Goal: Task Accomplishment & Management: Manage account settings

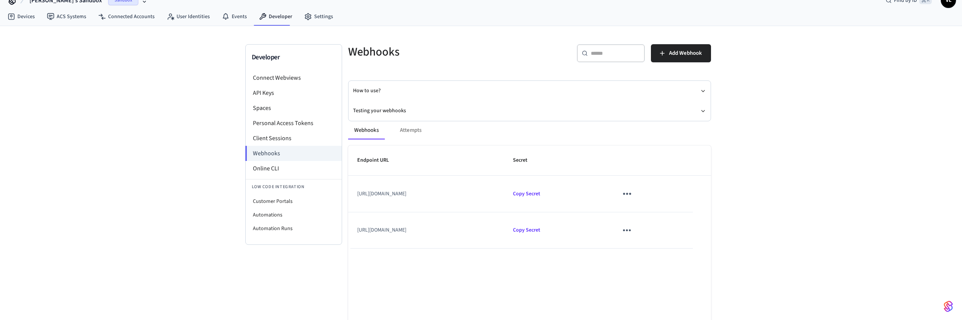
scroll to position [15, 0]
click at [466, 200] on td "[URL][DOMAIN_NAME]" at bounding box center [426, 193] width 156 height 36
click at [504, 224] on td "[URL][DOMAIN_NAME]" at bounding box center [426, 229] width 156 height 36
click at [566, 195] on td "Copy Secret" at bounding box center [556, 193] width 105 height 36
drag, startPoint x: 439, startPoint y: 227, endPoint x: 352, endPoint y: 229, distance: 87.3
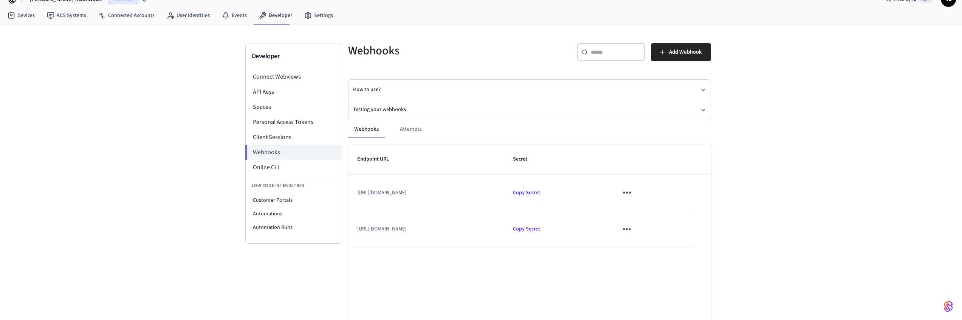
click at [352, 229] on td "[URL][DOMAIN_NAME]" at bounding box center [426, 229] width 156 height 36
copy td "https://81eac05040d0.ngrok-free.app"
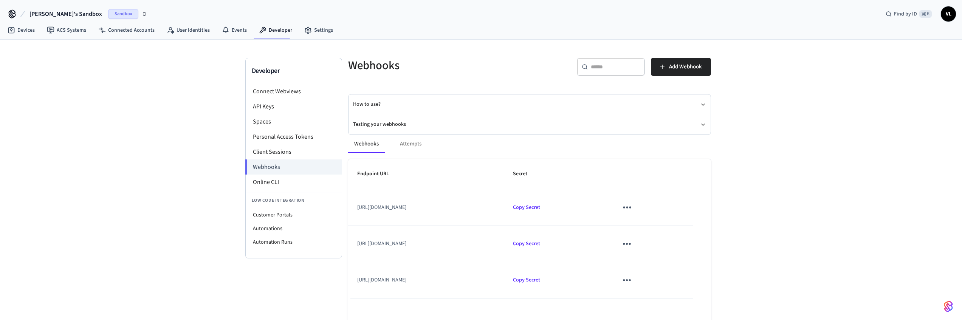
scroll to position [51, 0]
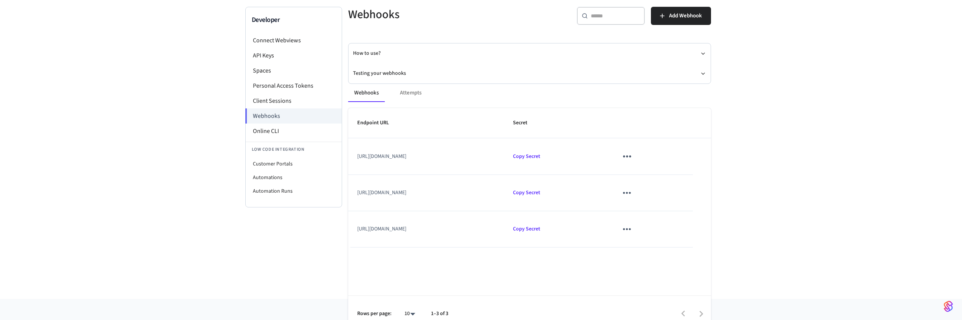
click at [631, 229] on icon "sticky table" at bounding box center [627, 229] width 8 height 2
click at [670, 265] on li "Delete" at bounding box center [674, 267] width 36 height 20
click at [540, 157] on span "Copy Secret" at bounding box center [526, 157] width 27 height 8
